Goal: Task Accomplishment & Management: Use online tool/utility

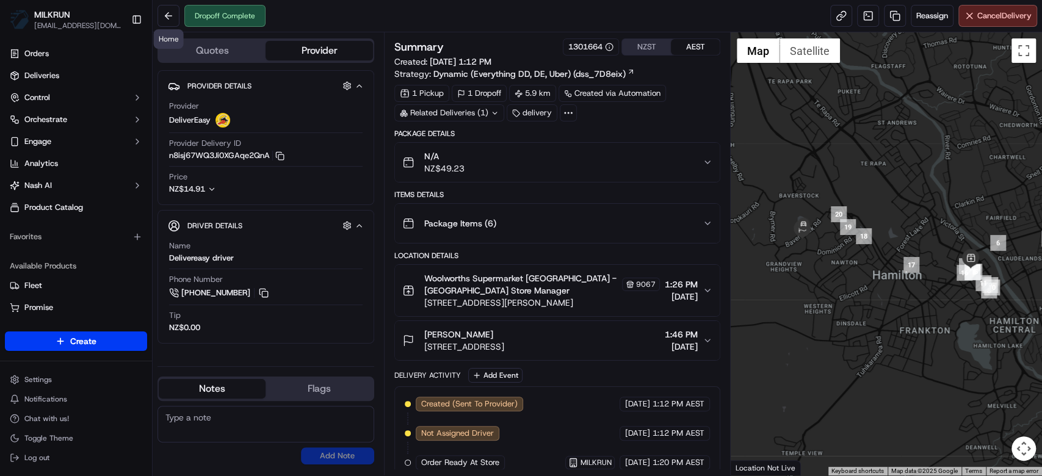
click at [154, 17] on div "Dropoff Complete Reassign Cancel Delivery" at bounding box center [598, 16] width 890 height 32
click at [167, 12] on button at bounding box center [169, 16] width 22 height 22
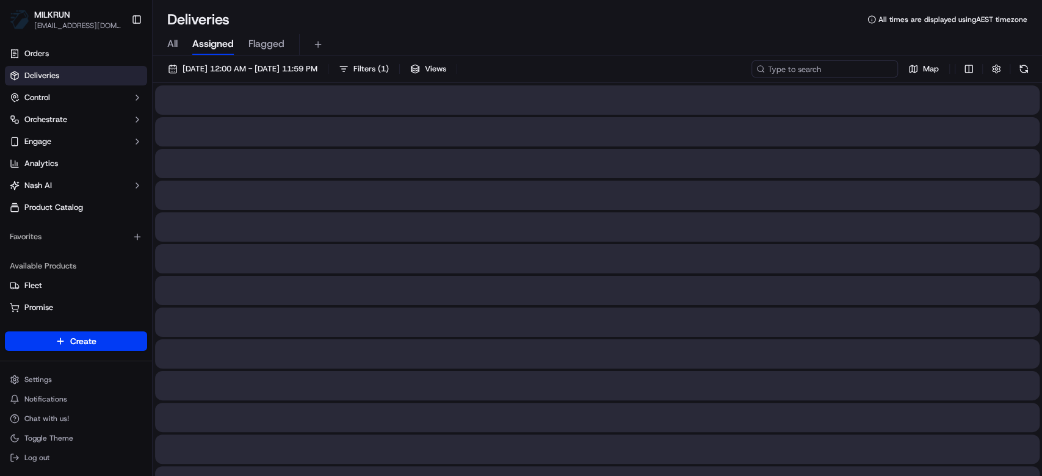
click at [830, 62] on input at bounding box center [825, 68] width 147 height 17
paste input "0671132f-e0ea-43e6-882a-4912154a4cfe"
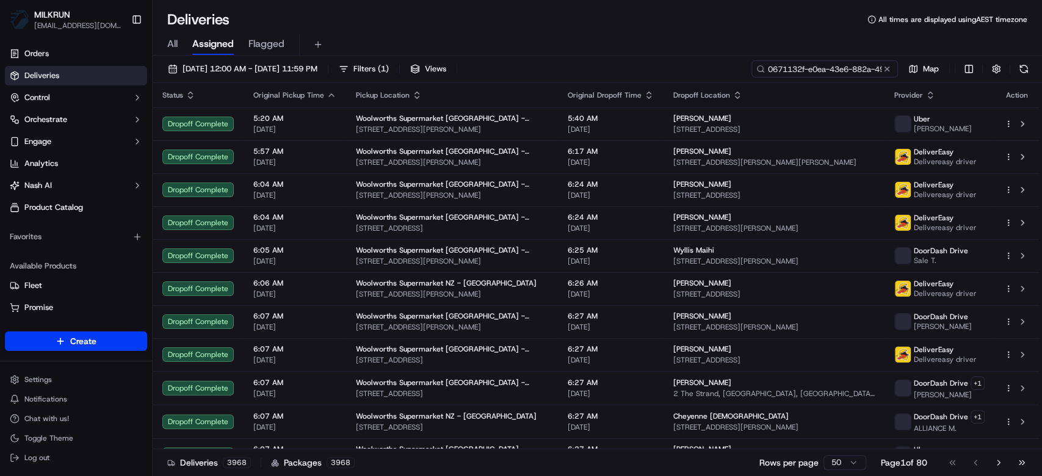
scroll to position [0, 55]
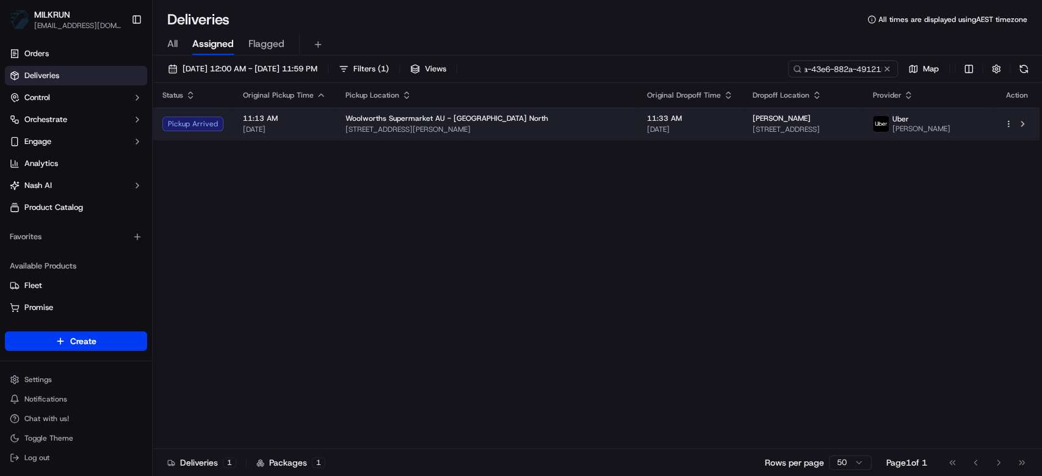
click at [851, 128] on span "37 Macaranga St, Algester, QLD 4115, AU" at bounding box center [803, 130] width 101 height 10
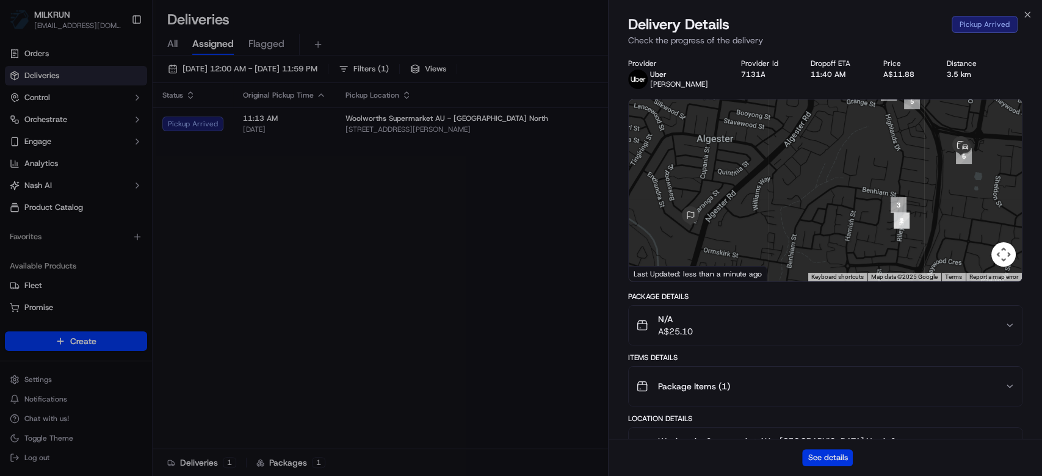
click at [824, 458] on button "See details" at bounding box center [827, 457] width 51 height 17
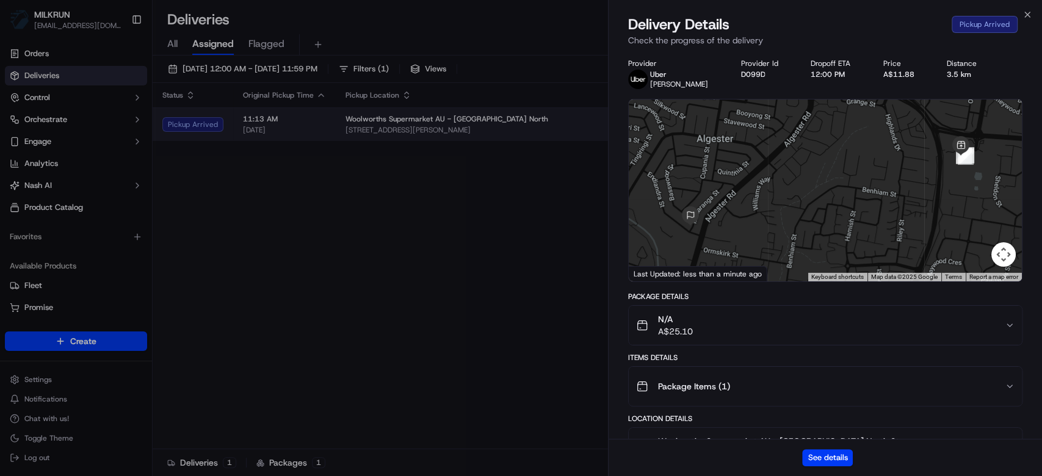
drag, startPoint x: 376, startPoint y: 175, endPoint x: 684, endPoint y: 110, distance: 315.1
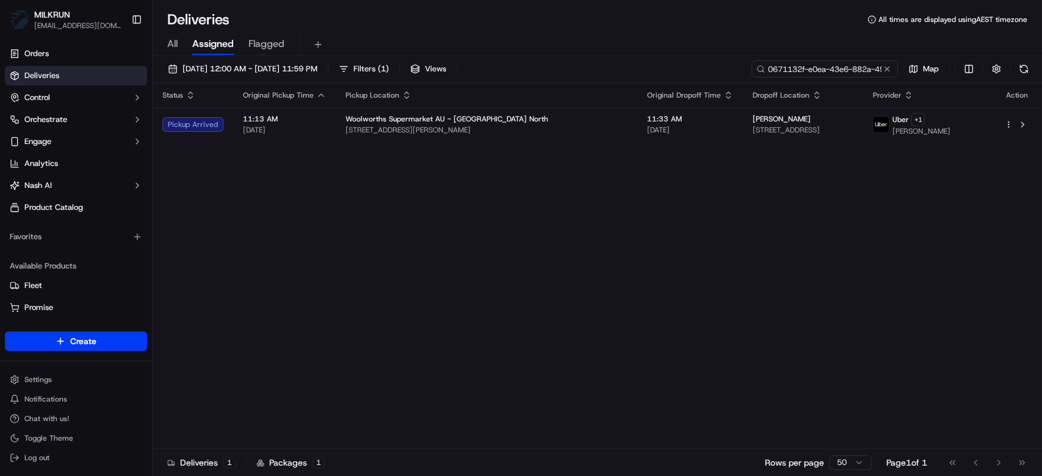
click at [841, 62] on input "0671132f-e0ea-43e6-882a-4912154a4cfe" at bounding box center [825, 68] width 147 height 17
paste input "365cd158-a2d3-4193-840a-2a30a8241879"
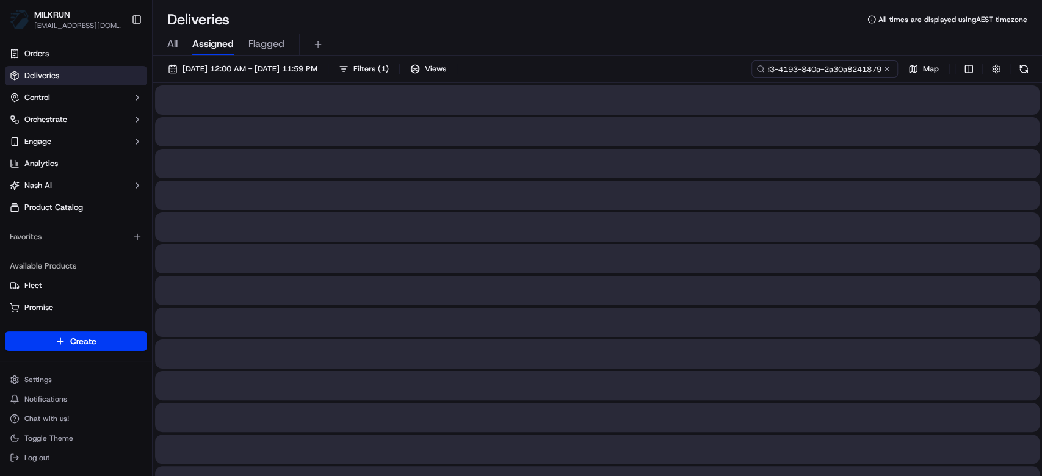
type input "365cd158-a2d3-4193-840a-2a30a8241879"
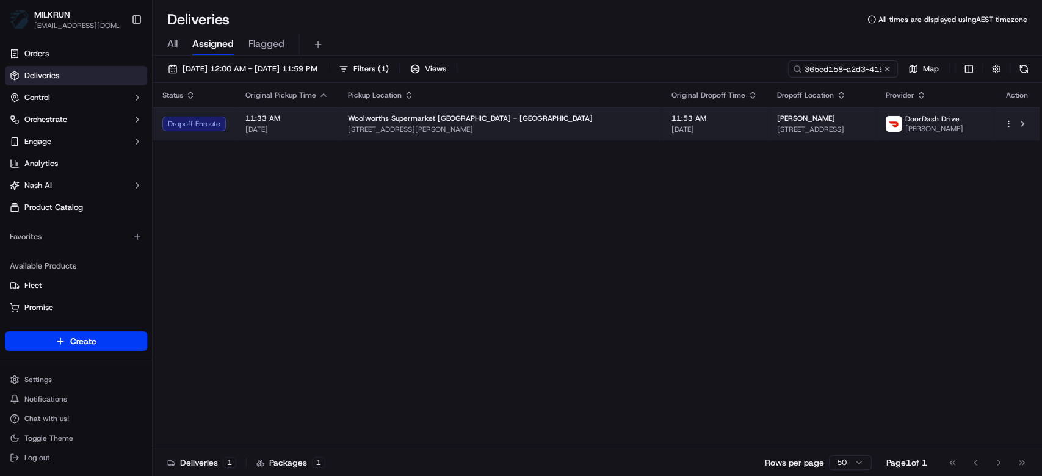
click at [519, 137] on td "Woolworths Supermarket NZ - Rototuna 3 Fergy Pl, Hamilton, Waikato 3210, NZ" at bounding box center [500, 123] width 324 height 33
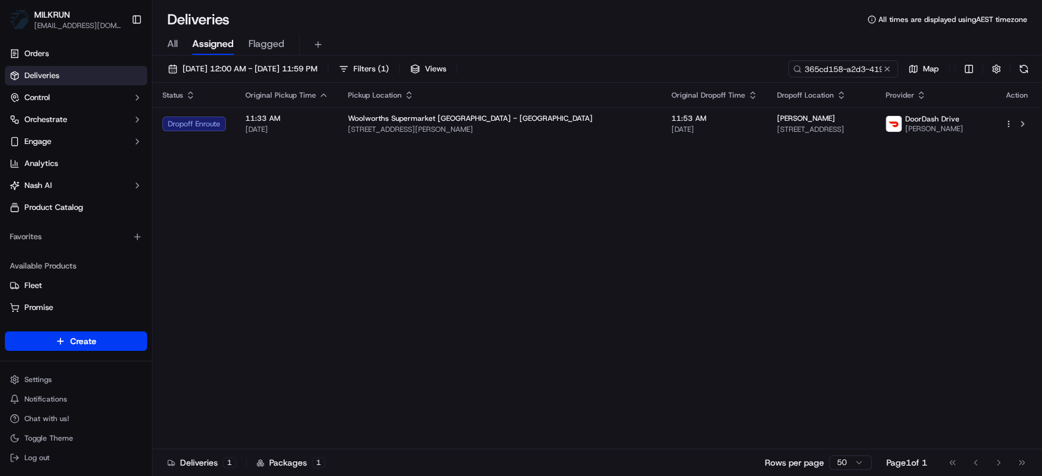
drag, startPoint x: 418, startPoint y: 137, endPoint x: 255, endPoint y: 15, distance: 203.3
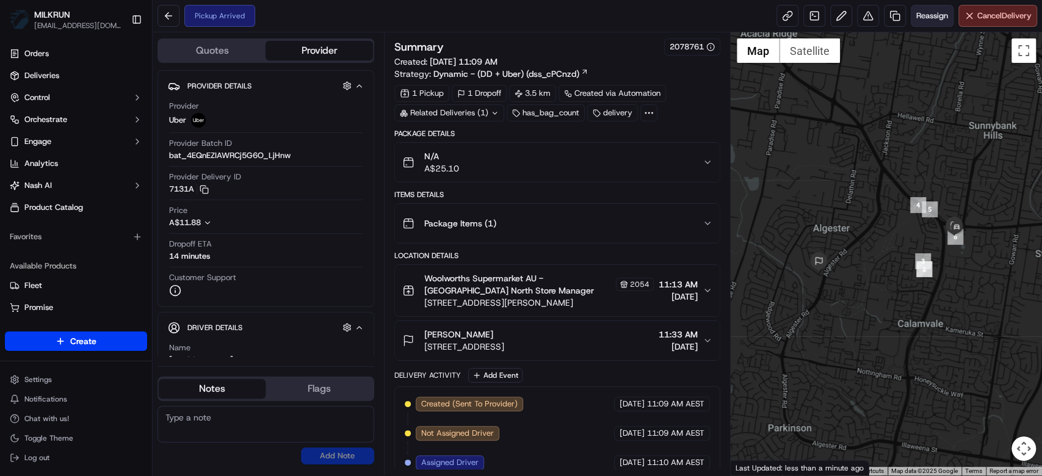
click at [935, 12] on span "Reassign" at bounding box center [933, 15] width 32 height 11
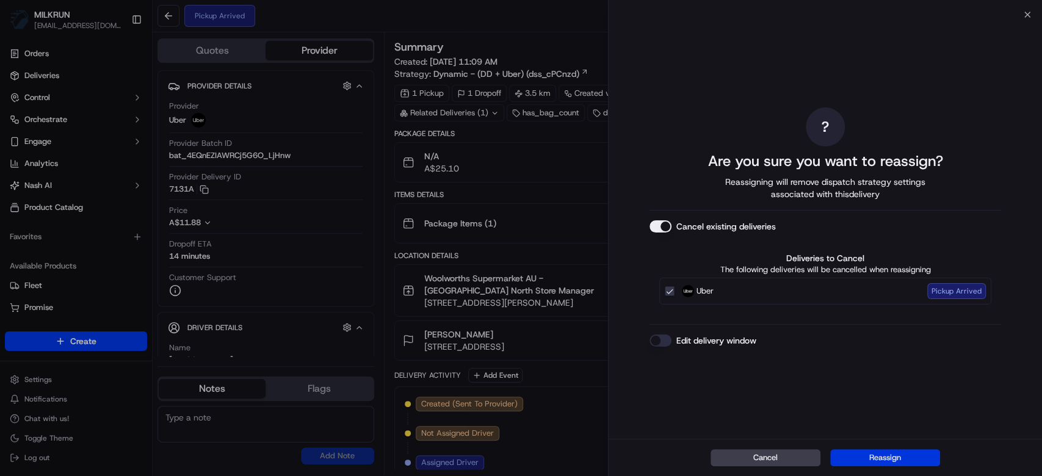
click at [885, 455] on button "Reassign" at bounding box center [885, 457] width 110 height 17
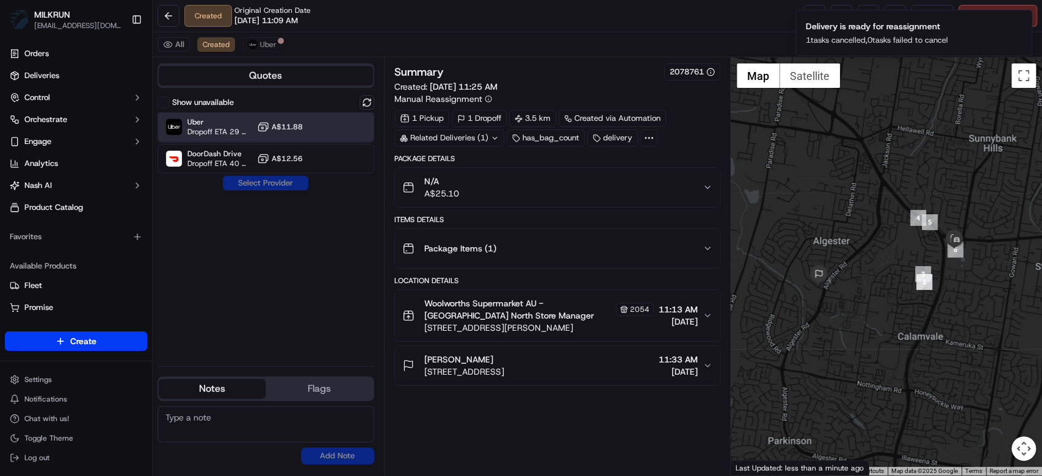
click at [209, 125] on span "Uber" at bounding box center [219, 122] width 65 height 10
click at [249, 183] on button "Assign Provider" at bounding box center [265, 183] width 87 height 15
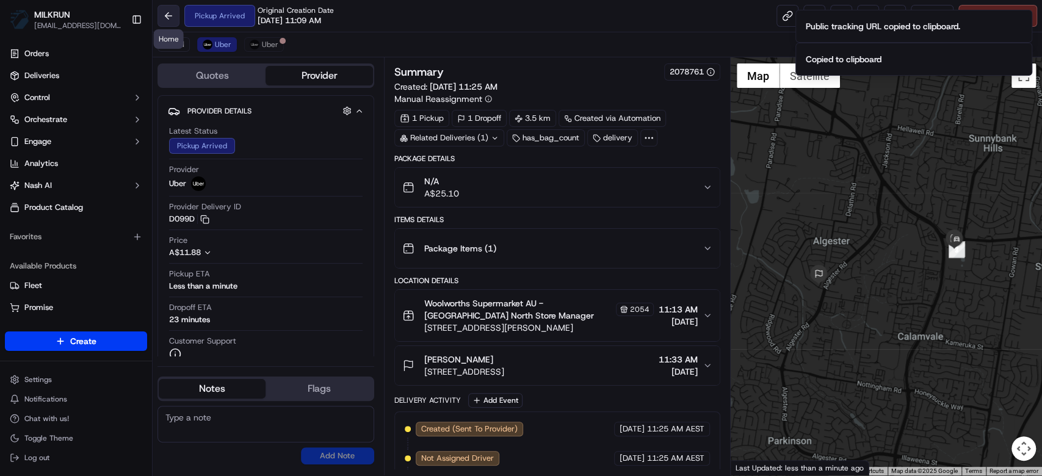
click at [171, 16] on button at bounding box center [169, 16] width 22 height 22
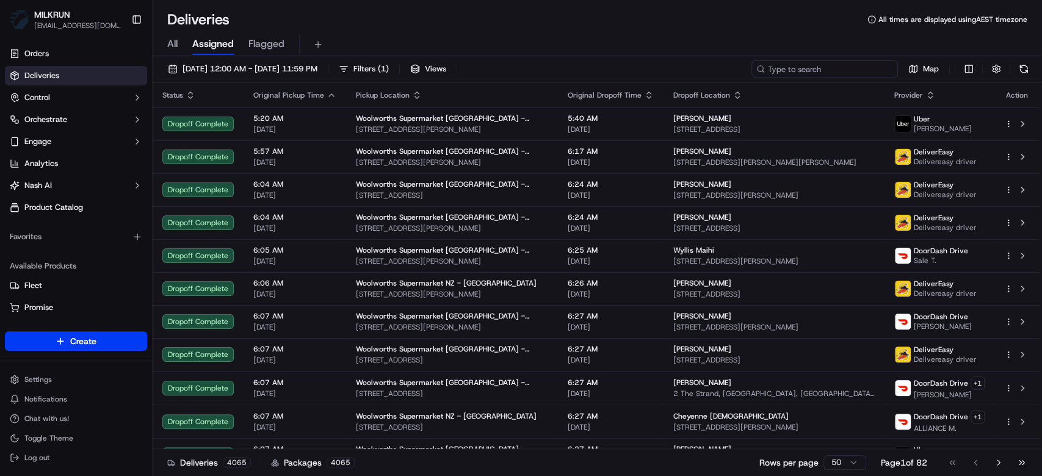
click at [812, 69] on input at bounding box center [825, 68] width 147 height 17
paste input "61a15a98-da74-41df-9753-634e61670324"
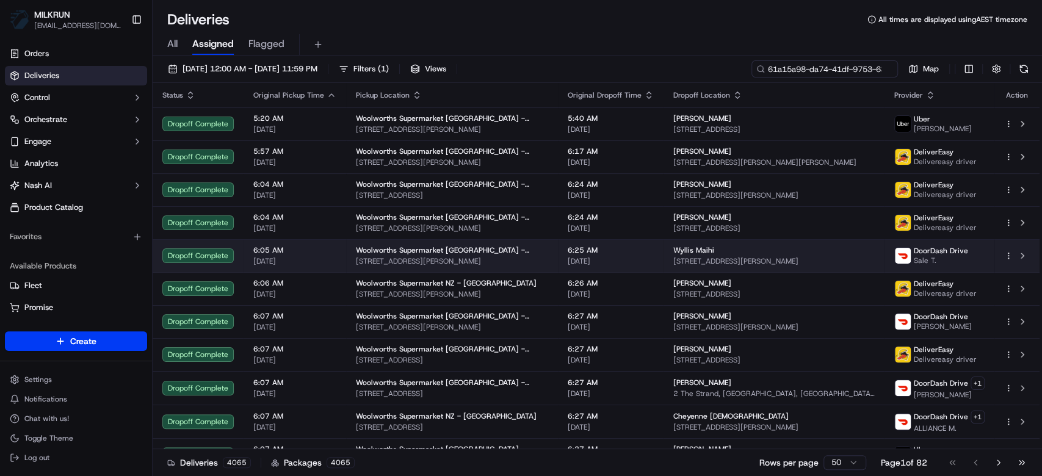
scroll to position [0, 60]
type input "61a15a98-da74-41df-9753-634e61670324"
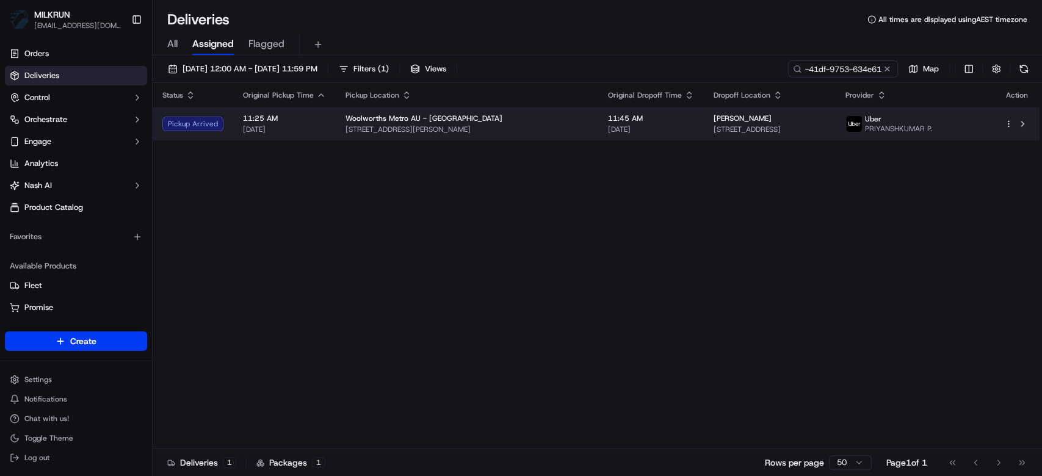
click at [823, 129] on span "Unit 4/11 Tweedside St, Essendon, VIC 3040, AU" at bounding box center [770, 130] width 112 height 10
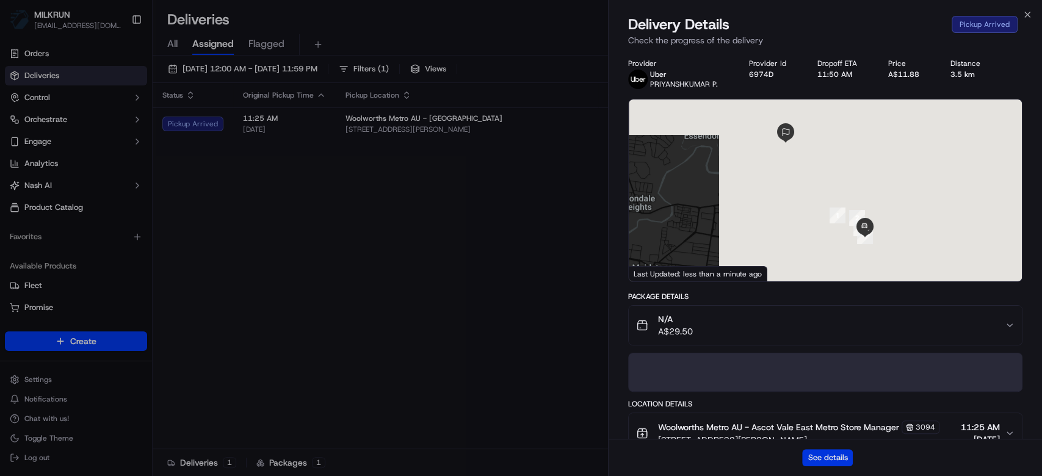
click at [832, 455] on button "See details" at bounding box center [827, 457] width 51 height 17
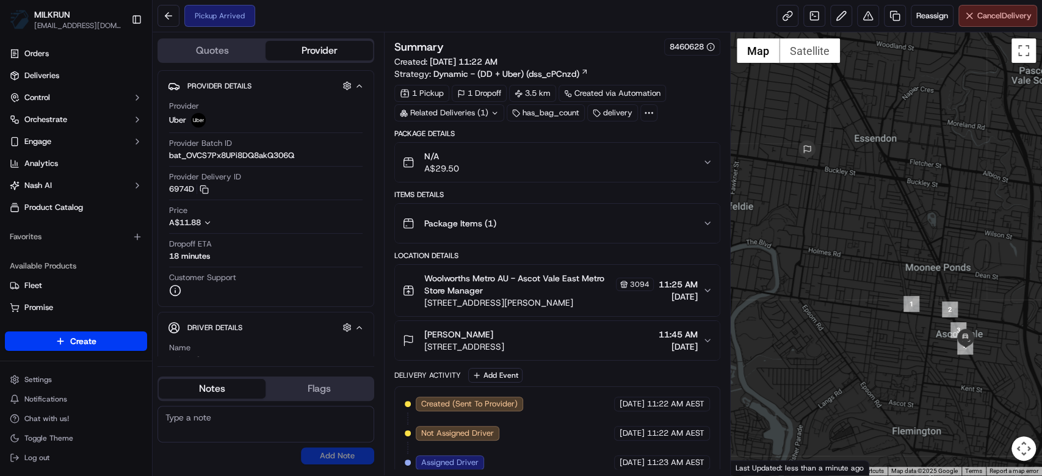
click at [1013, 17] on span "Cancel Delivery" at bounding box center [1005, 15] width 54 height 11
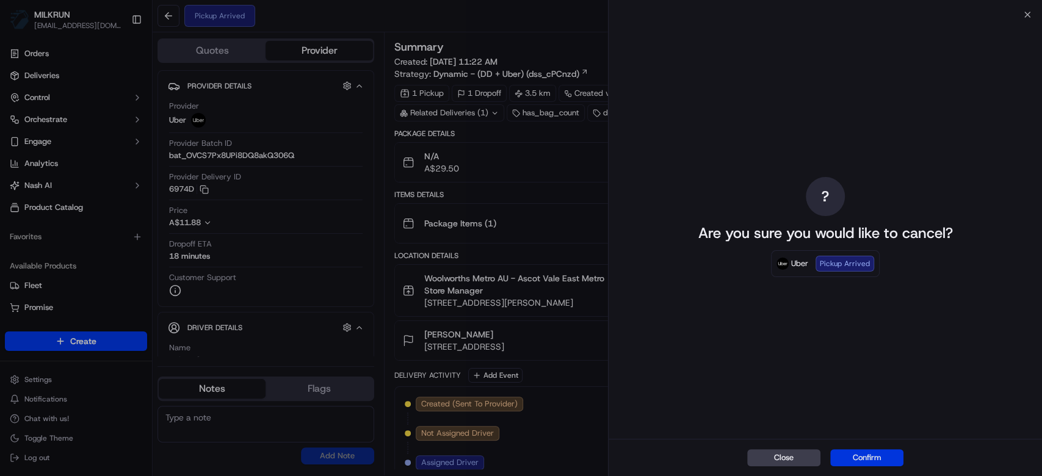
click at [865, 460] on button "Confirm" at bounding box center [866, 457] width 73 height 17
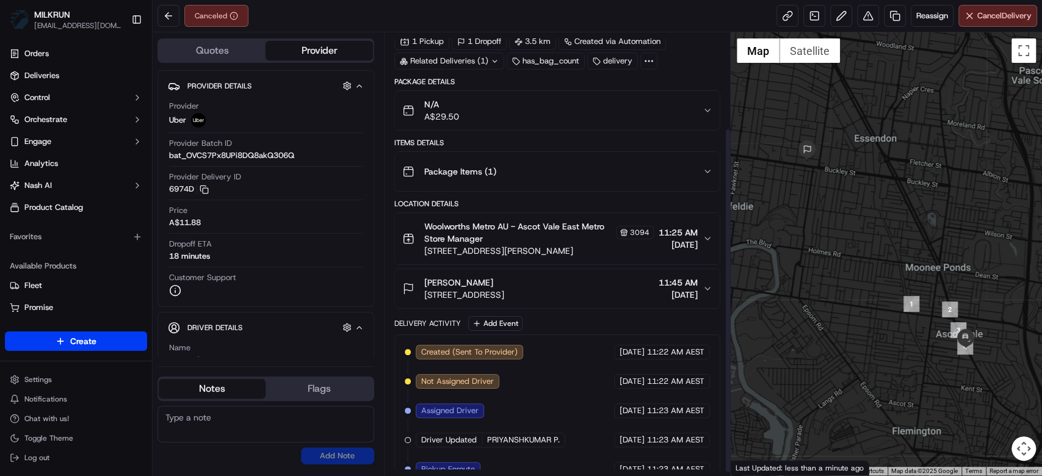
scroll to position [126, 0]
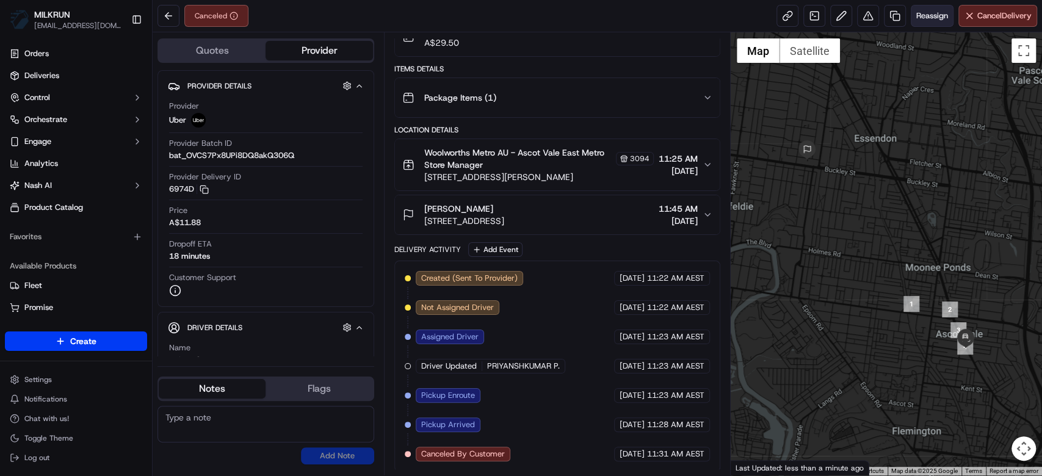
click at [933, 18] on span "Reassign" at bounding box center [933, 15] width 32 height 11
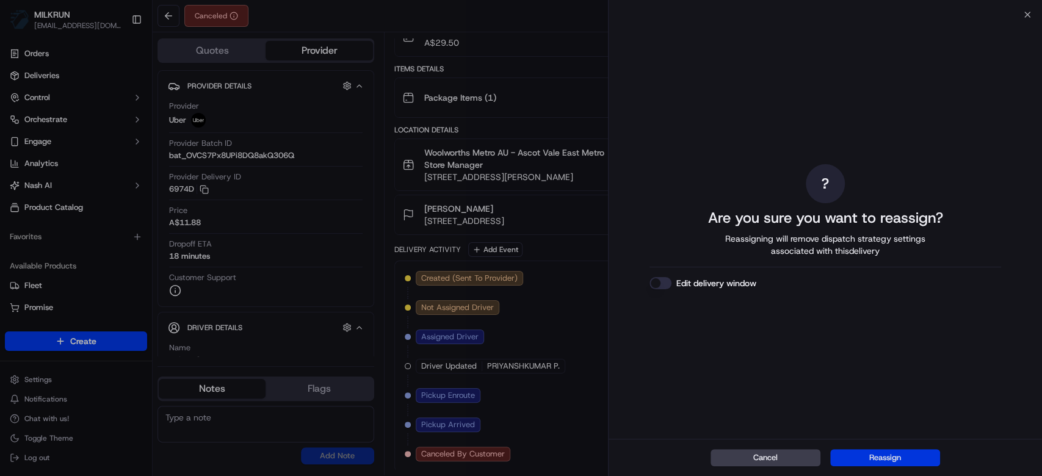
click at [909, 455] on button "Reassign" at bounding box center [885, 457] width 110 height 17
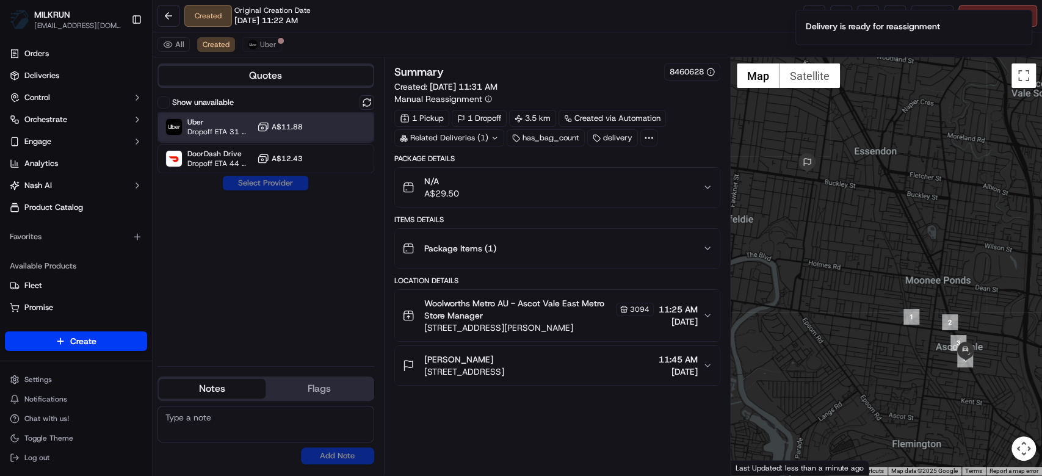
click at [235, 127] on span "Dropoff ETA 31 minutes" at bounding box center [219, 132] width 65 height 10
click at [281, 178] on button "Assign Provider" at bounding box center [265, 183] width 87 height 15
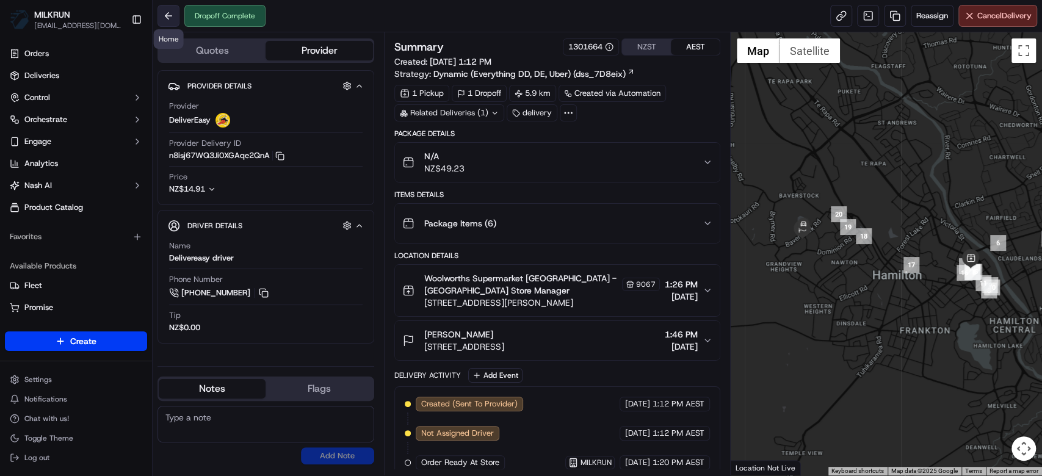
click at [171, 6] on button at bounding box center [169, 16] width 22 height 22
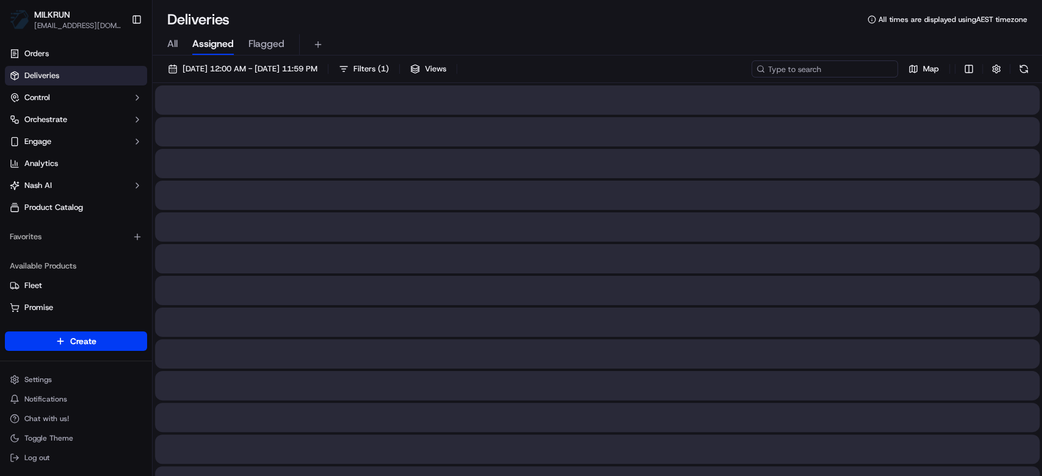
click at [839, 69] on input at bounding box center [825, 68] width 147 height 17
paste input "56d2cab1-6d97-47b4-b9c9-3a226e2aae18"
type input "56d2cab1-6d97-47b4-b9c9-3a226e2aae18"
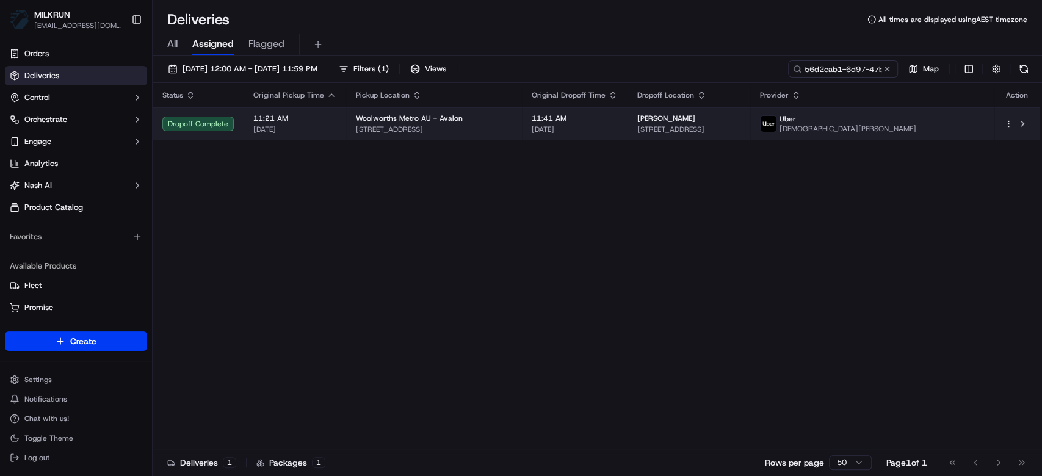
click at [618, 134] on span "[DATE]" at bounding box center [575, 130] width 86 height 10
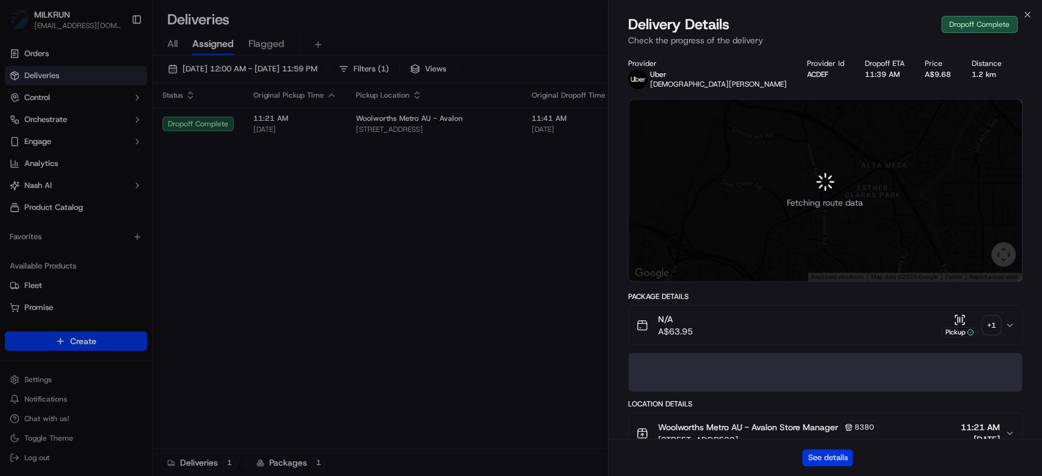
click at [819, 458] on button "See details" at bounding box center [827, 457] width 51 height 17
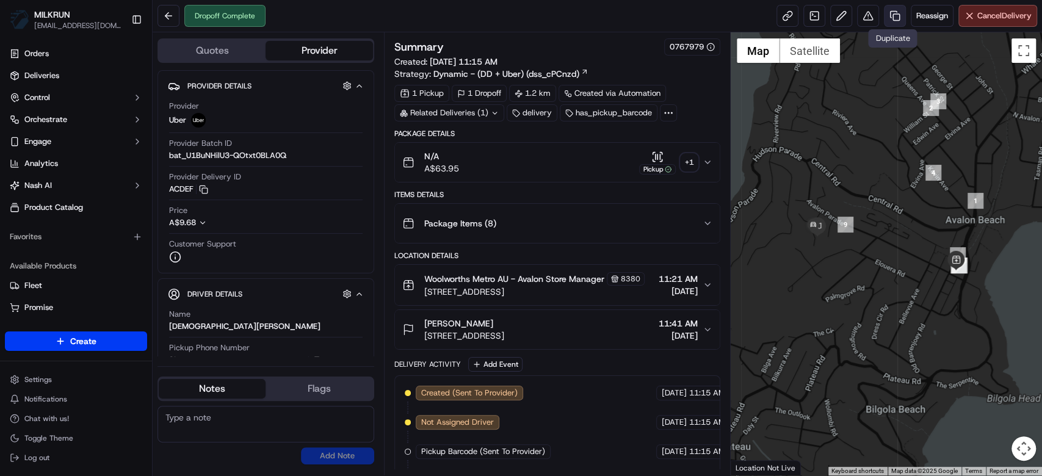
click at [885, 15] on link at bounding box center [895, 16] width 22 height 22
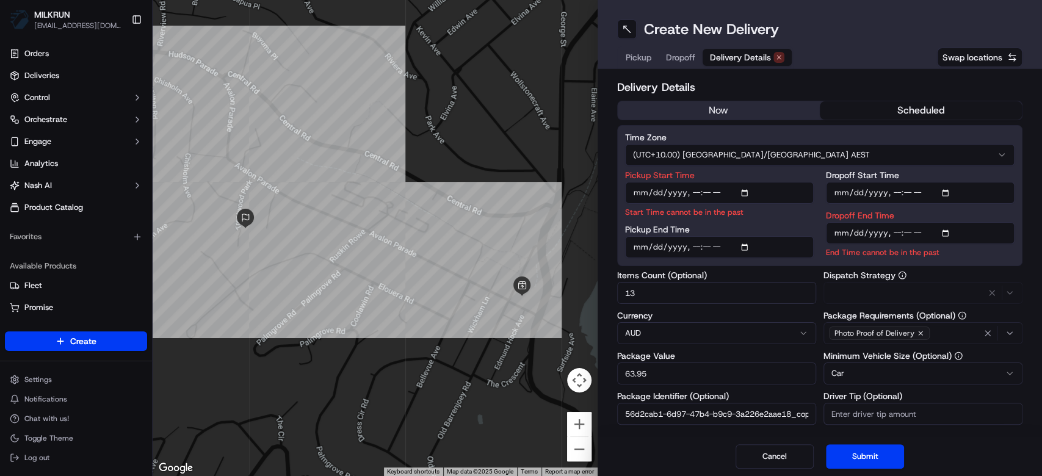
click at [718, 51] on span "Delivery Details" at bounding box center [740, 57] width 61 height 12
click at [717, 103] on button "now" at bounding box center [719, 110] width 202 height 18
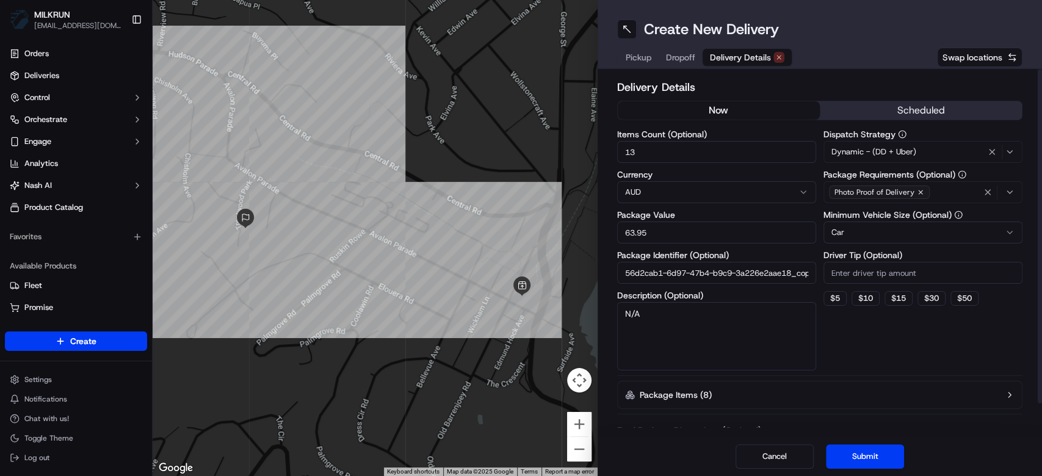
click at [735, 330] on textarea "N/A" at bounding box center [716, 336] width 199 height 68
type textarea "Pick up bag left behind"
click at [865, 463] on button "Submit" at bounding box center [865, 457] width 78 height 24
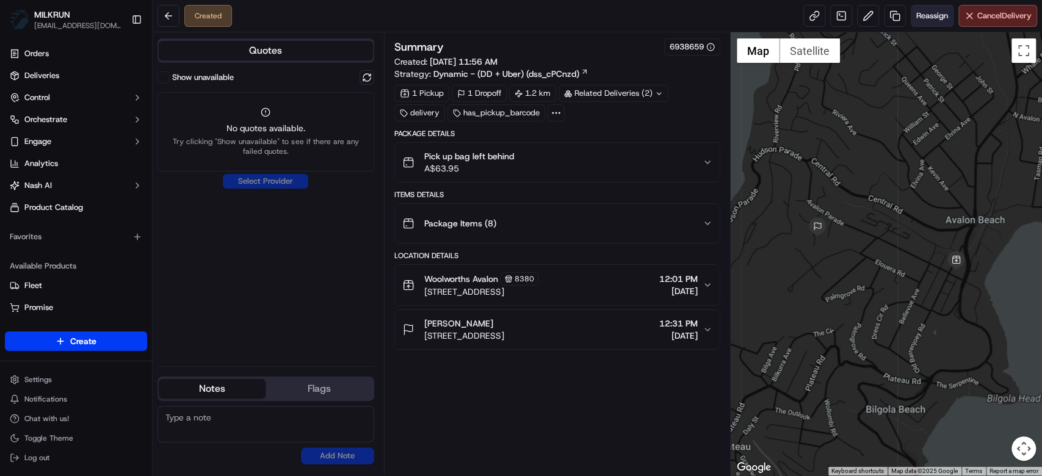
click at [935, 18] on span "Reassign" at bounding box center [933, 15] width 32 height 11
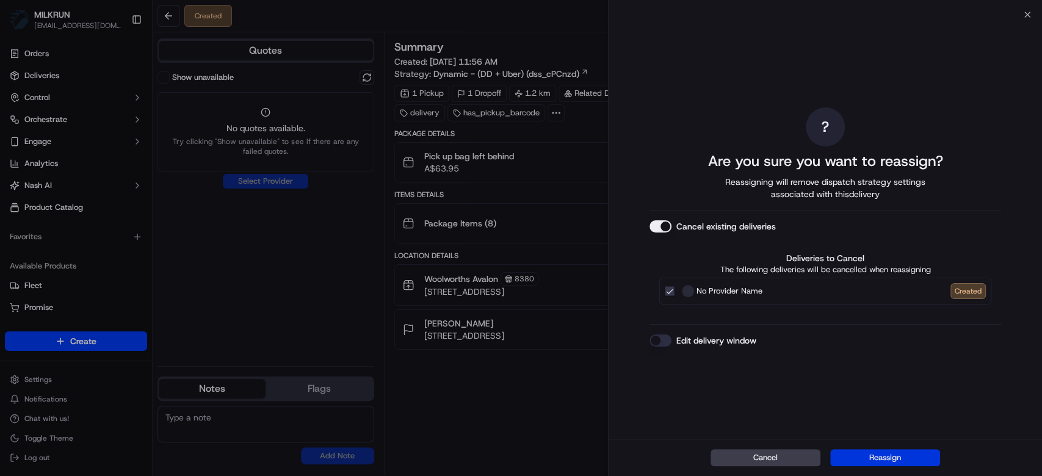
click at [877, 462] on button "Reassign" at bounding box center [885, 457] width 110 height 17
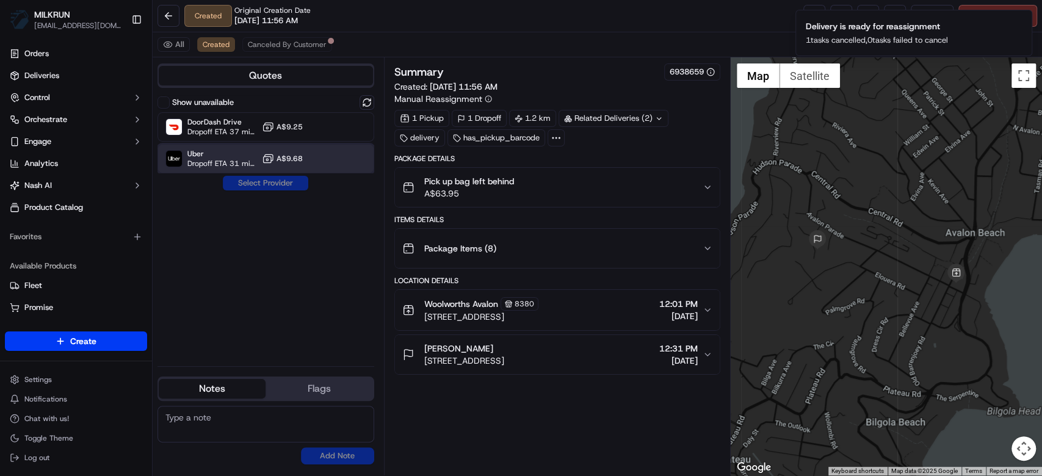
click at [280, 169] on div "Uber Dropoff ETA 31 minutes A$9.68" at bounding box center [266, 158] width 217 height 29
click at [278, 181] on button "Assign Provider" at bounding box center [265, 183] width 87 height 15
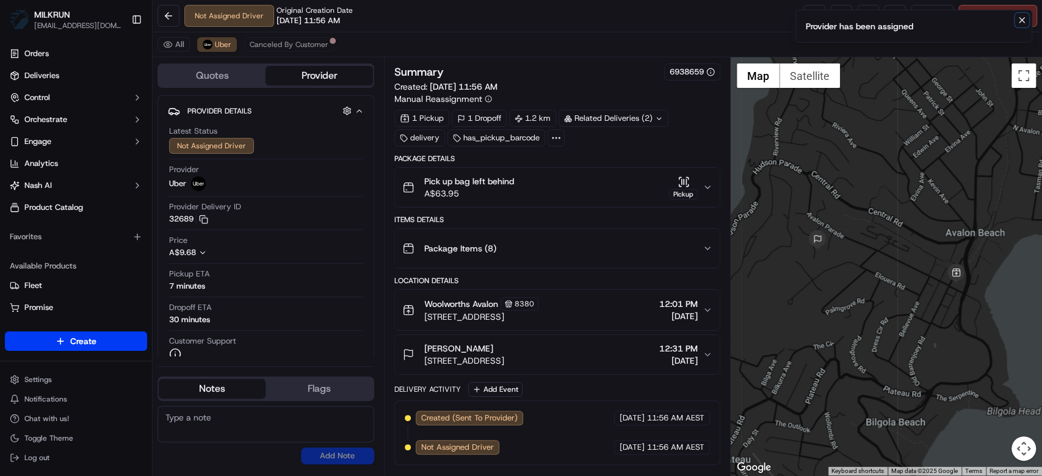
click at [1016, 18] on button "Notifications (F8)" at bounding box center [1022, 20] width 15 height 15
